Goal: Information Seeking & Learning: Understand process/instructions

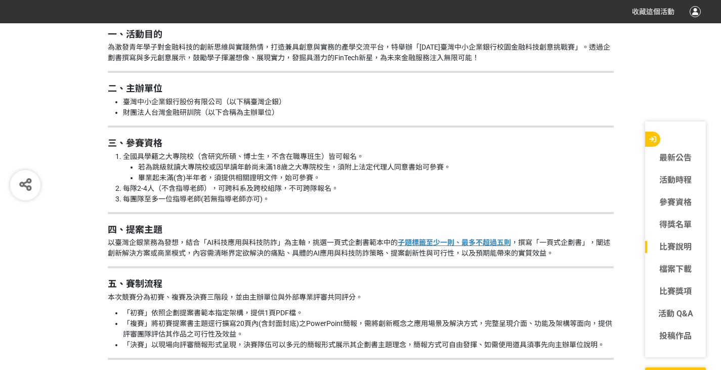
scroll to position [988, 0]
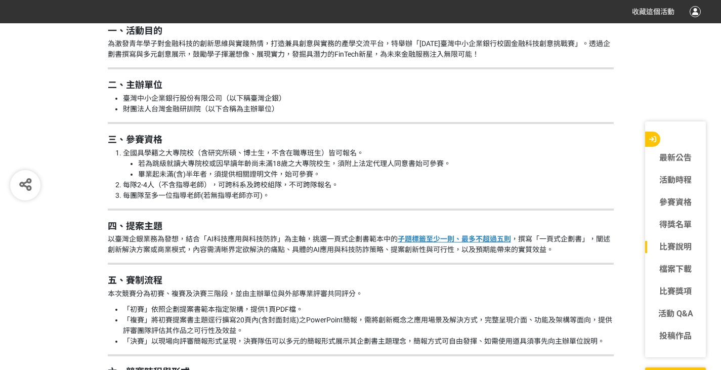
click at [420, 236] on u "子題標籤至少一則、最多不超過五則" at bounding box center [453, 239] width 113 height 8
click at [482, 240] on u "子題標籤至少一則、最多不超過五則" at bounding box center [453, 239] width 113 height 8
click at [457, 235] on u "子題標籤至少一則、最多不超過五則" at bounding box center [453, 239] width 113 height 8
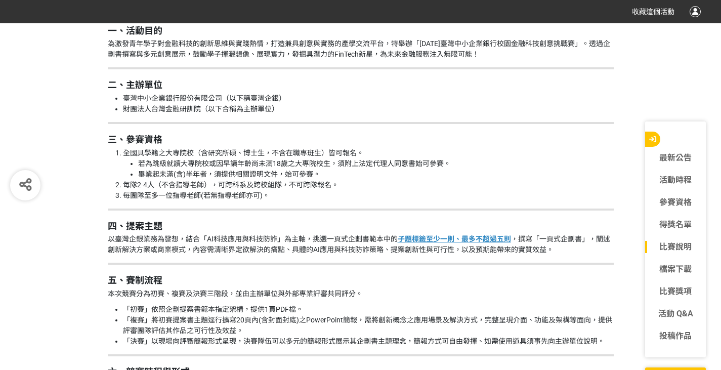
click at [457, 235] on u "子題標籤至少一則、最多不超過五則" at bounding box center [453, 239] width 113 height 8
drag, startPoint x: 457, startPoint y: 235, endPoint x: 424, endPoint y: 214, distance: 38.6
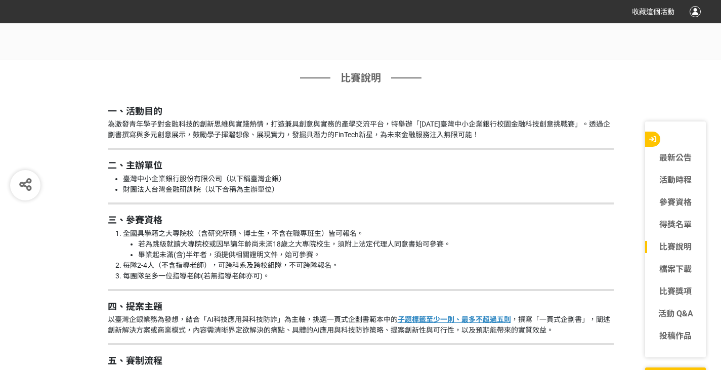
scroll to position [989, 0]
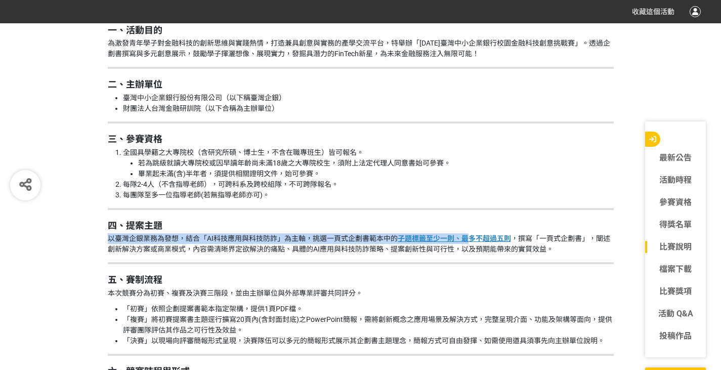
drag, startPoint x: 108, startPoint y: 237, endPoint x: 470, endPoint y: 241, distance: 362.1
click at [470, 241] on p "以臺灣企銀業務為發想，結合「AI科技應用與科技防詐」為主軸，挑選一頁式企劃書範本中的 子題標籤至少一則、最多不超過五則 ，撰寫「一頁式企劃書」，闡述創新解決方…" at bounding box center [361, 243] width 506 height 21
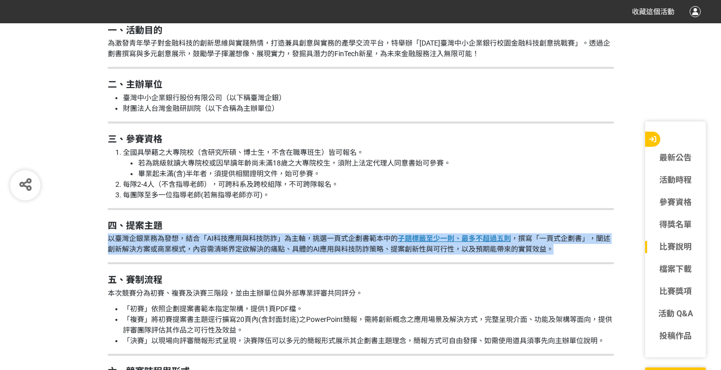
drag, startPoint x: 551, startPoint y: 251, endPoint x: 101, endPoint y: 238, distance: 449.7
copy p "以臺灣企銀業務為發想，結合「AI科技應用與科技防詐」為主軸，挑選一頁式企劃書範本中的 子題標籤至少一則、最多不超過五則 ，撰寫「一頁式企劃書」，闡述創新解決方…"
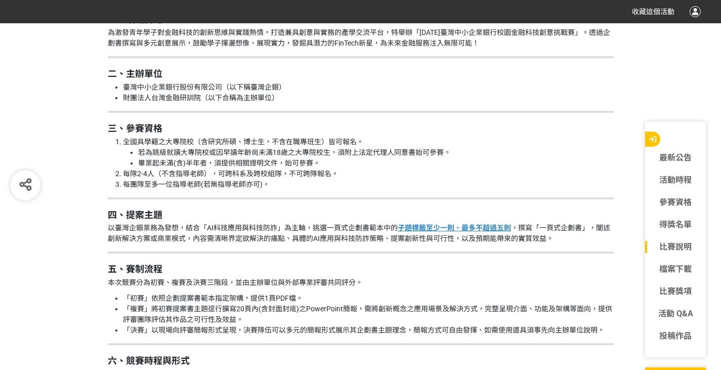
scroll to position [1000, 0]
